Goal: Entertainment & Leisure: Consume media (video, audio)

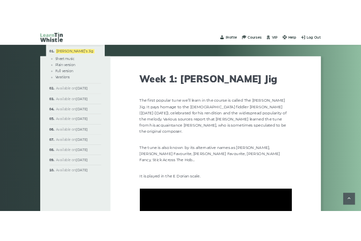
scroll to position [1018, 0]
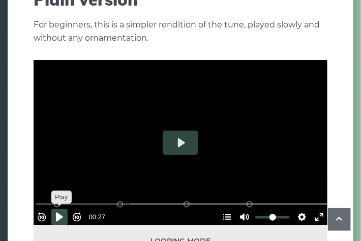
click at [66, 209] on button "Pause Play" at bounding box center [59, 217] width 16 height 16
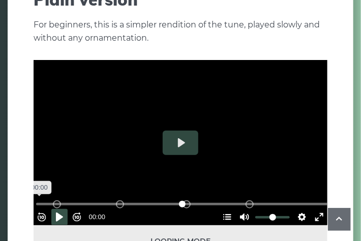
drag, startPoint x: 138, startPoint y: 184, endPoint x: 33, endPoint y: 195, distance: 105.9
click at [36, 199] on input "Seek" at bounding box center [182, 204] width 293 height 10
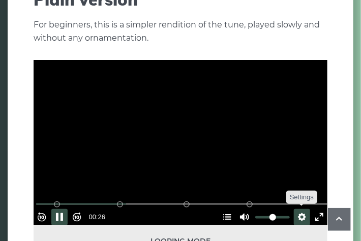
click at [294, 209] on button "Settings" at bounding box center [302, 217] width 16 height 16
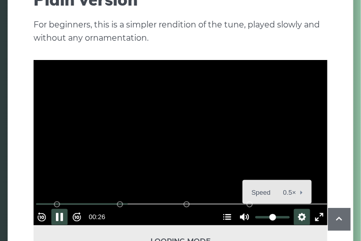
click at [273, 187] on span "Speed 0.5×" at bounding box center [273, 192] width 42 height 11
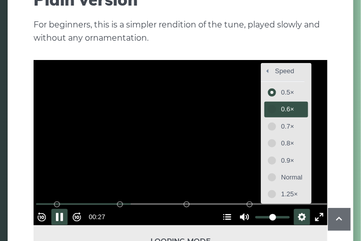
click at [281, 104] on span "0.6×" at bounding box center [291, 109] width 21 height 11
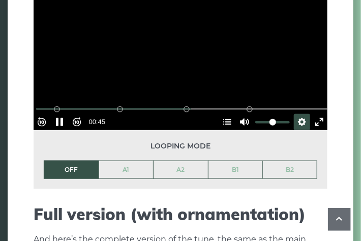
scroll to position [1120, 0]
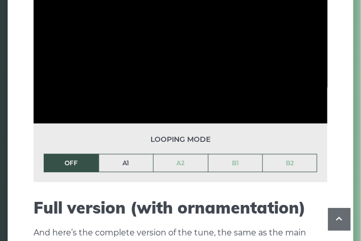
click at [125, 155] on link "A1" at bounding box center [126, 163] width 54 height 17
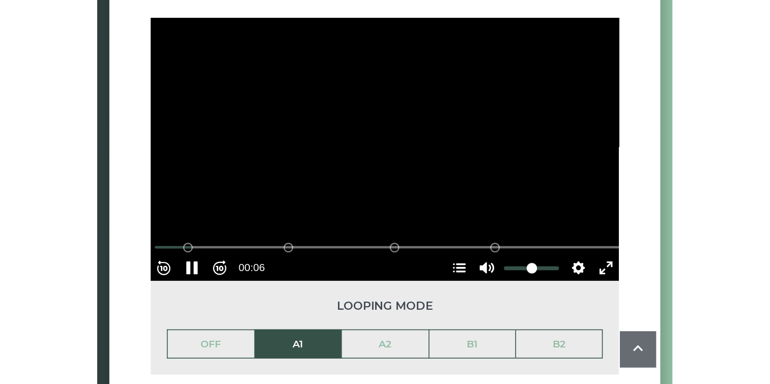
scroll to position [1069, 0]
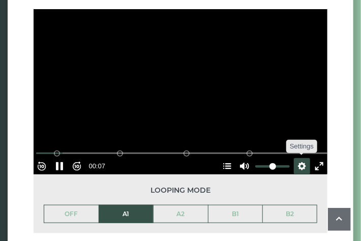
click at [297, 158] on button "Settings" at bounding box center [302, 166] width 16 height 16
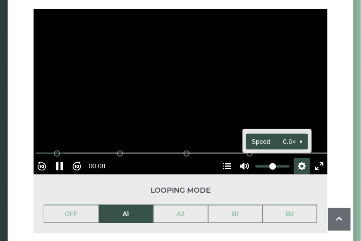
click at [286, 136] on span "Speed 0.6×" at bounding box center [273, 141] width 42 height 11
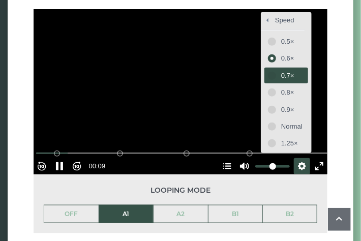
click at [283, 70] on span "0.7×" at bounding box center [291, 75] width 21 height 11
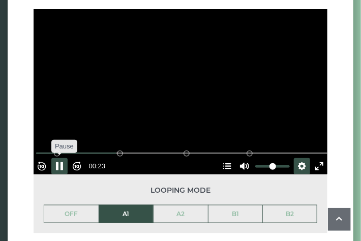
click at [64, 158] on button "Pause Play" at bounding box center [59, 166] width 16 height 16
type input "*****"
